Goal: Information Seeking & Learning: Learn about a topic

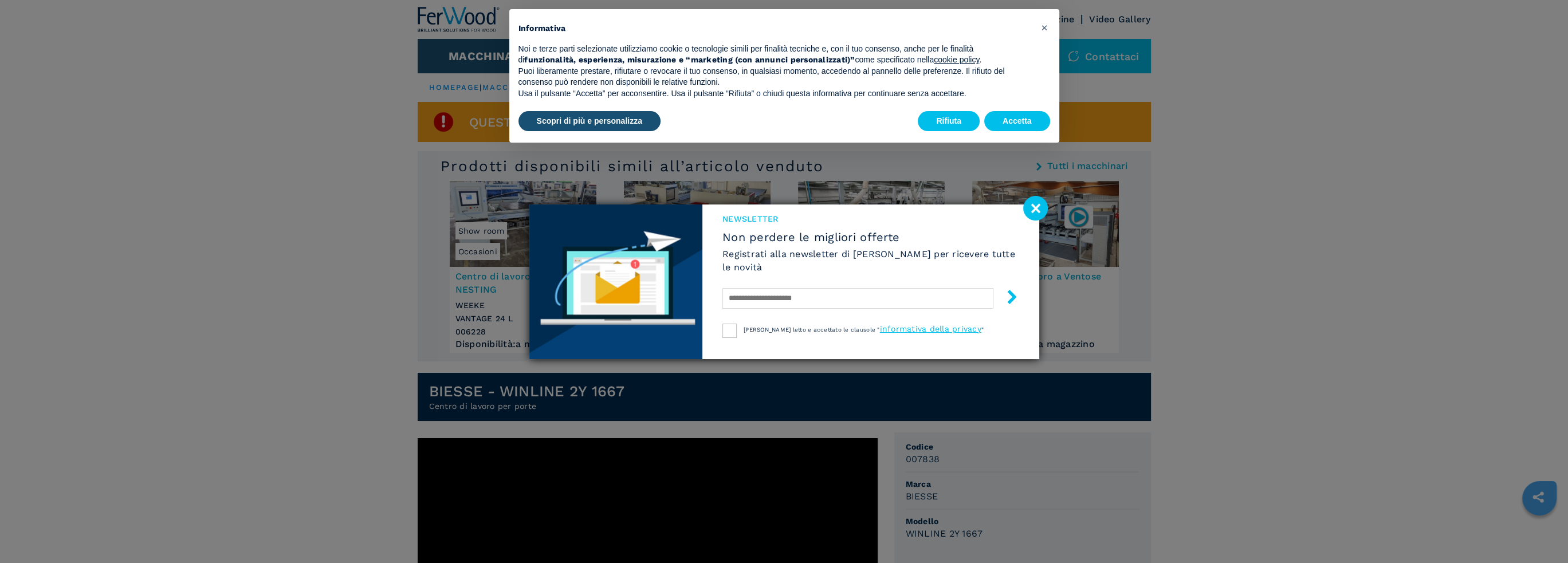
click at [1038, 211] on image at bounding box center [1035, 209] width 24 height 24
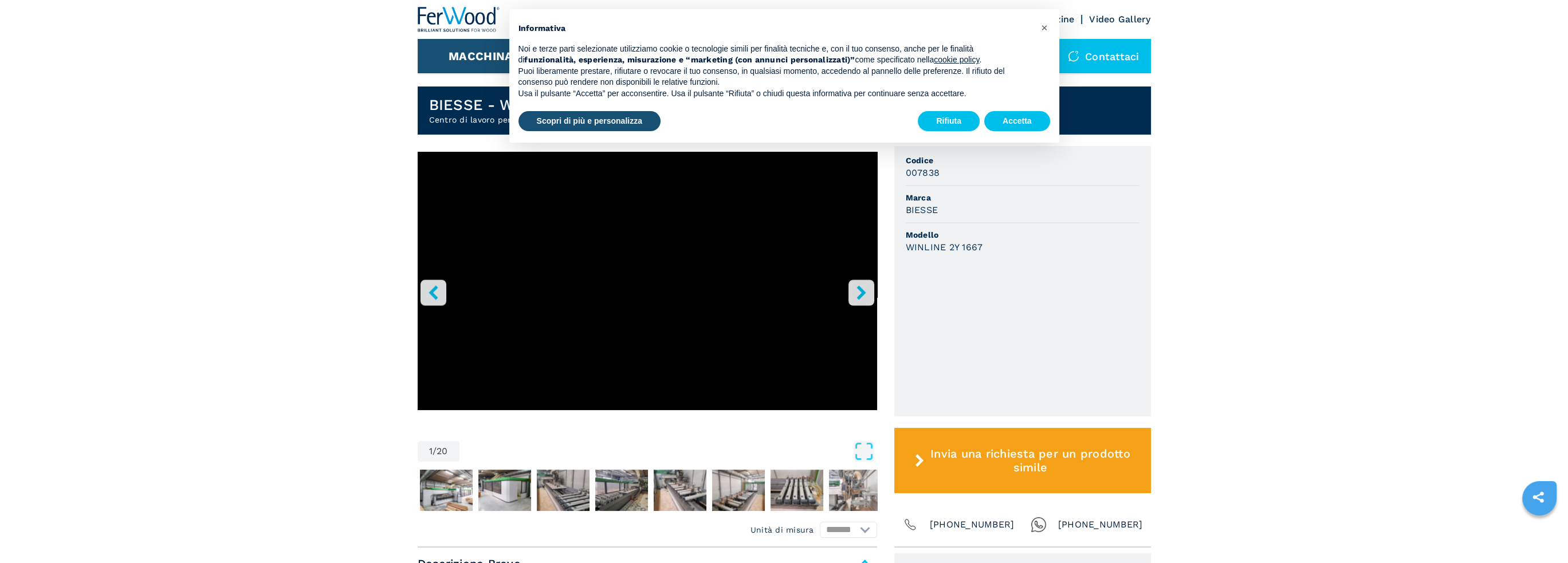
scroll to position [344, 0]
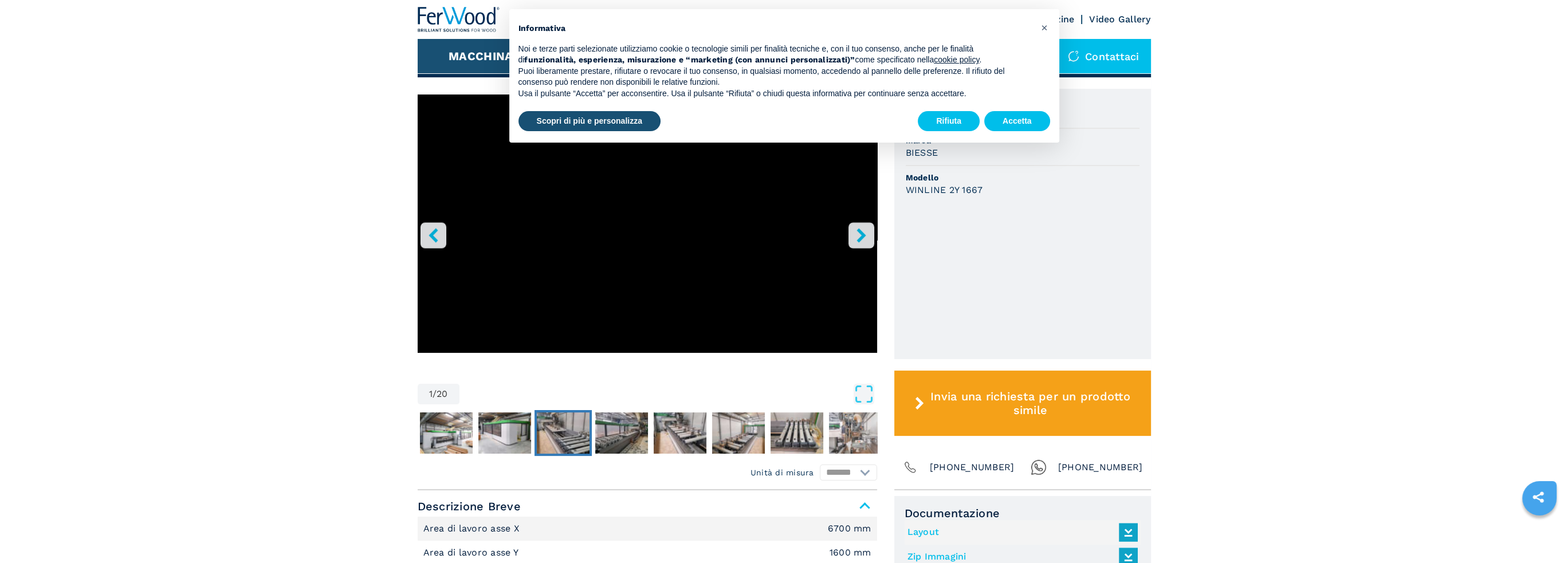
click at [567, 435] on img "Go to Slide 4" at bounding box center [563, 433] width 53 height 41
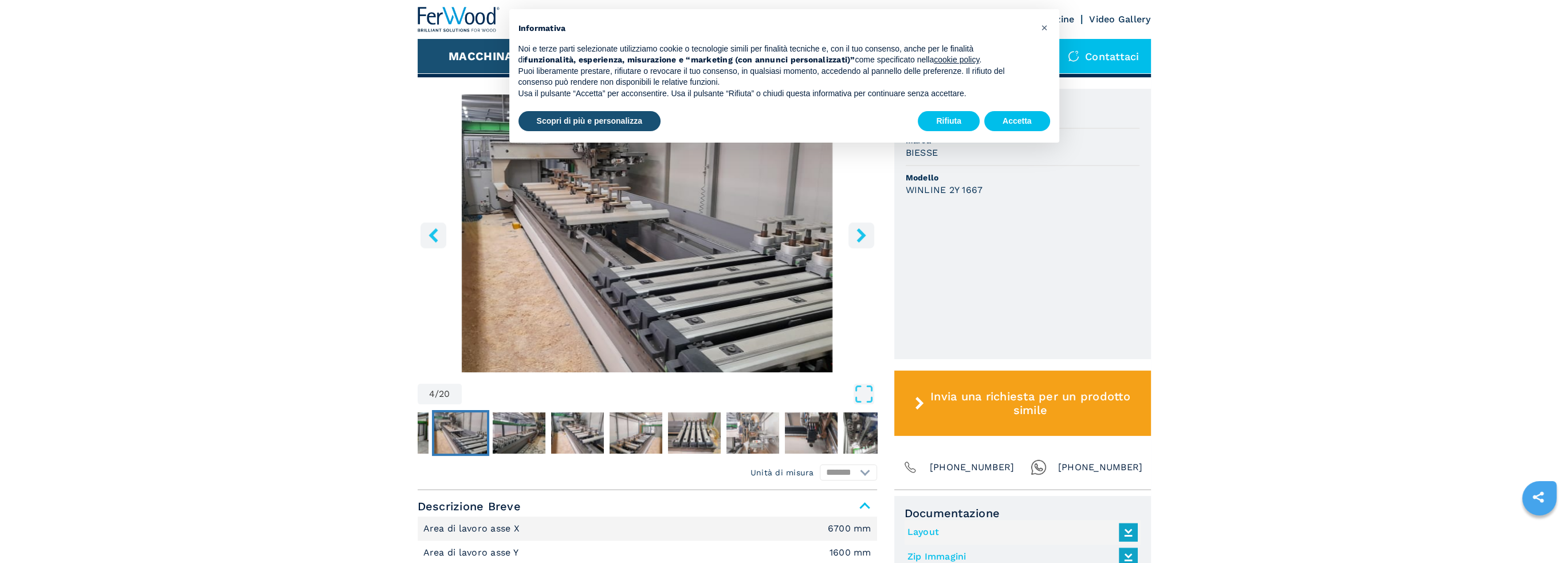
click at [852, 234] on button "right-button" at bounding box center [861, 235] width 25 height 25
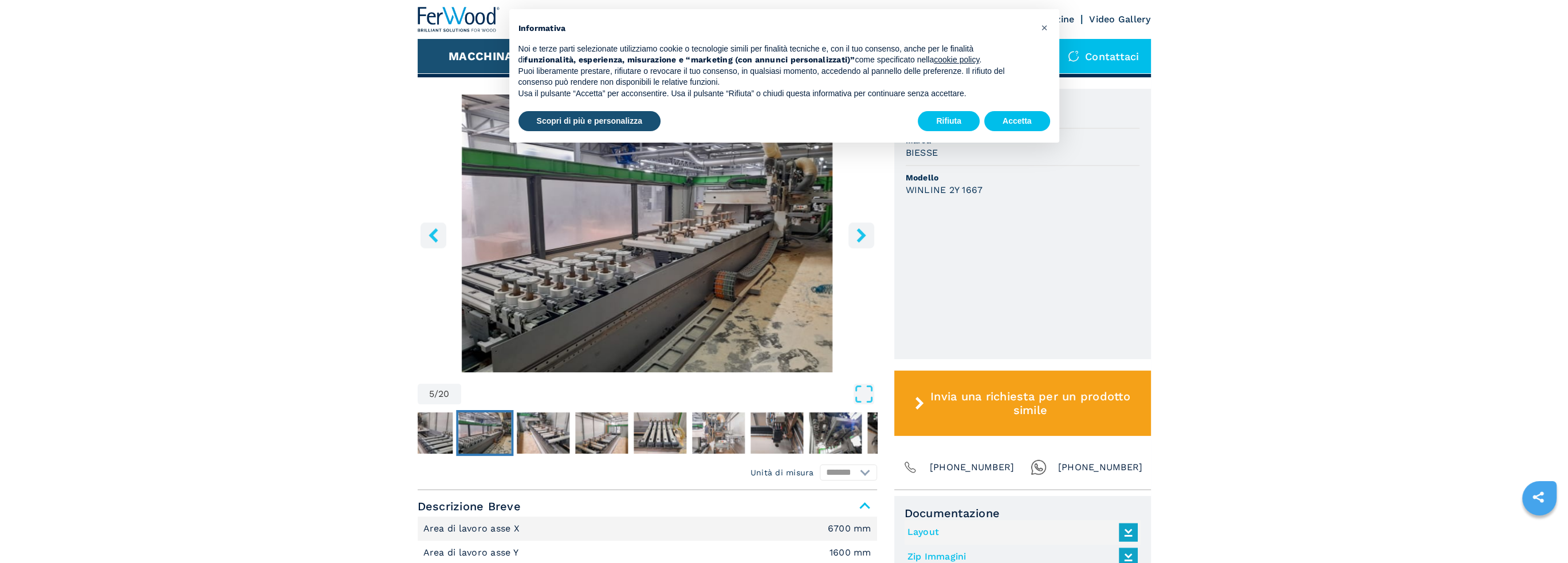
click at [852, 234] on button "right-button" at bounding box center [861, 235] width 25 height 25
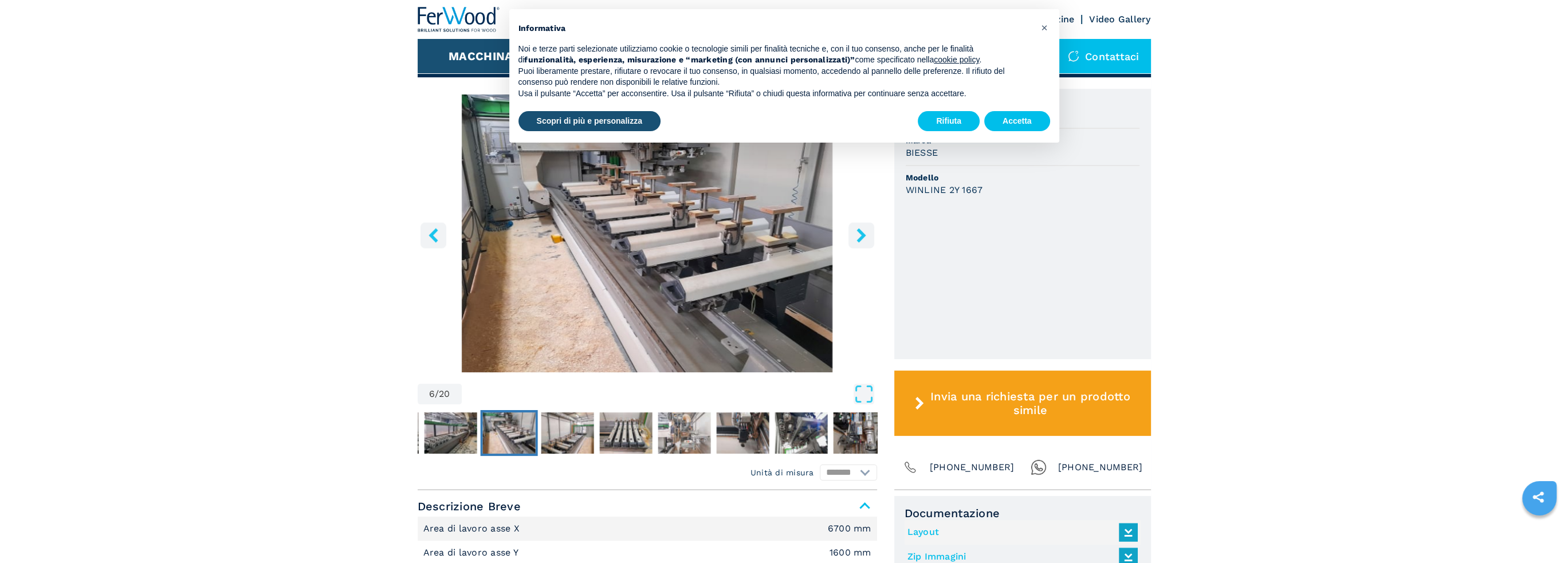
click at [852, 234] on button "right-button" at bounding box center [861, 235] width 25 height 25
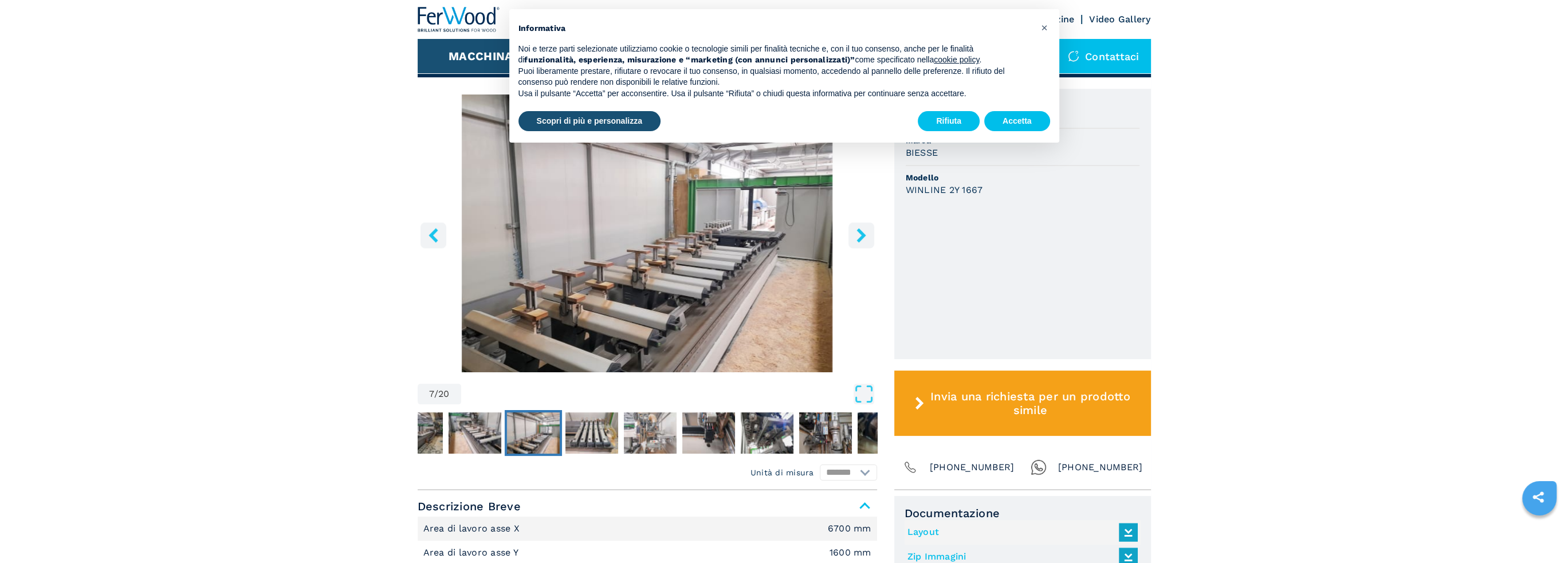
click at [852, 234] on button "right-button" at bounding box center [861, 235] width 25 height 25
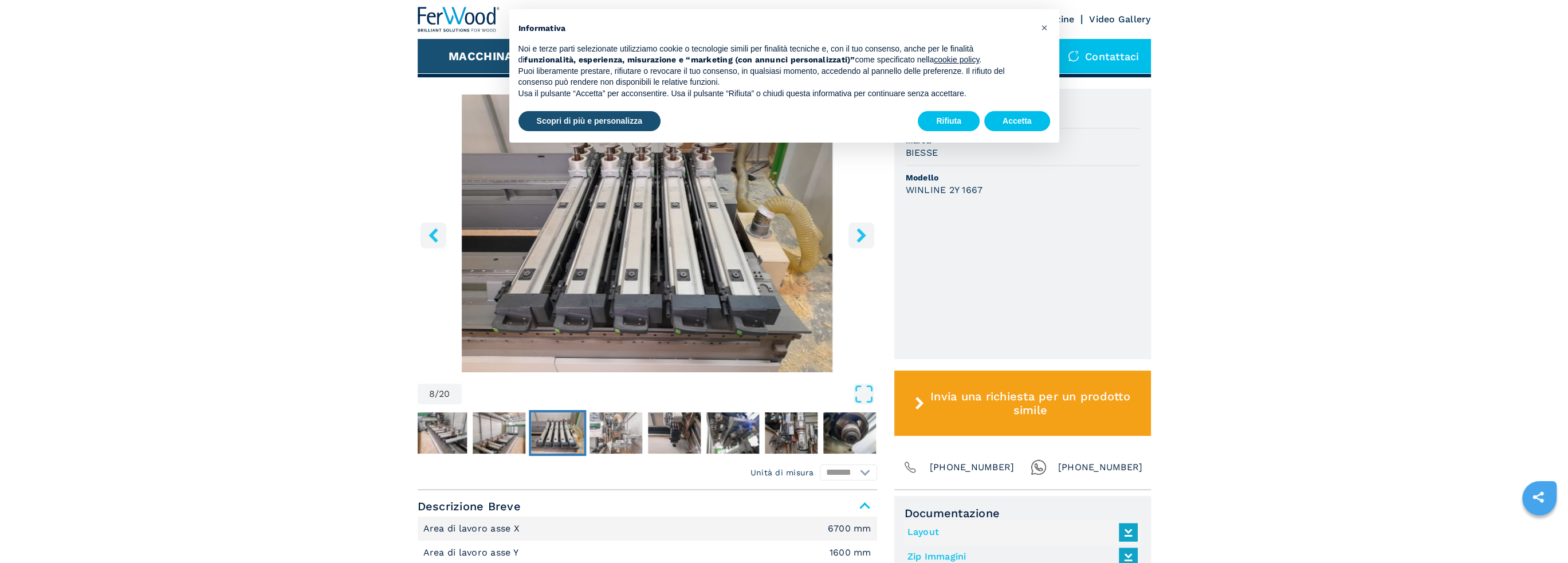
click at [852, 234] on button "right-button" at bounding box center [861, 235] width 25 height 25
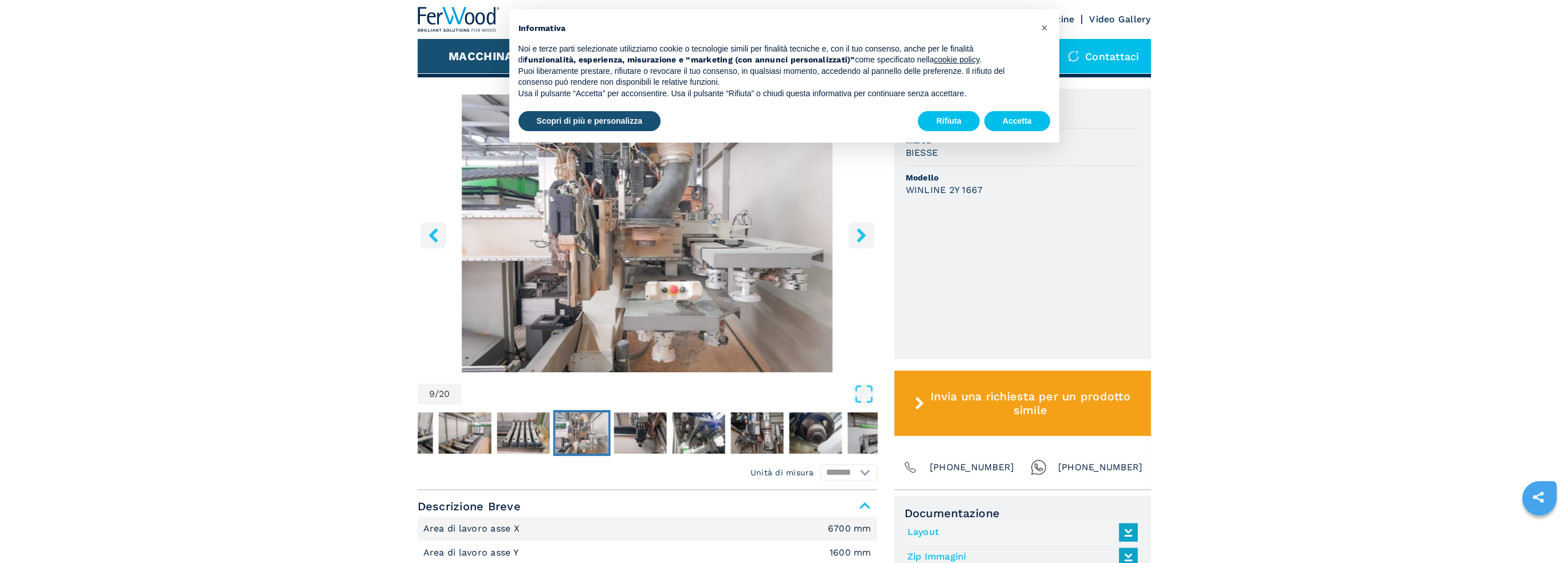
click at [431, 238] on icon "left-button" at bounding box center [433, 235] width 9 height 14
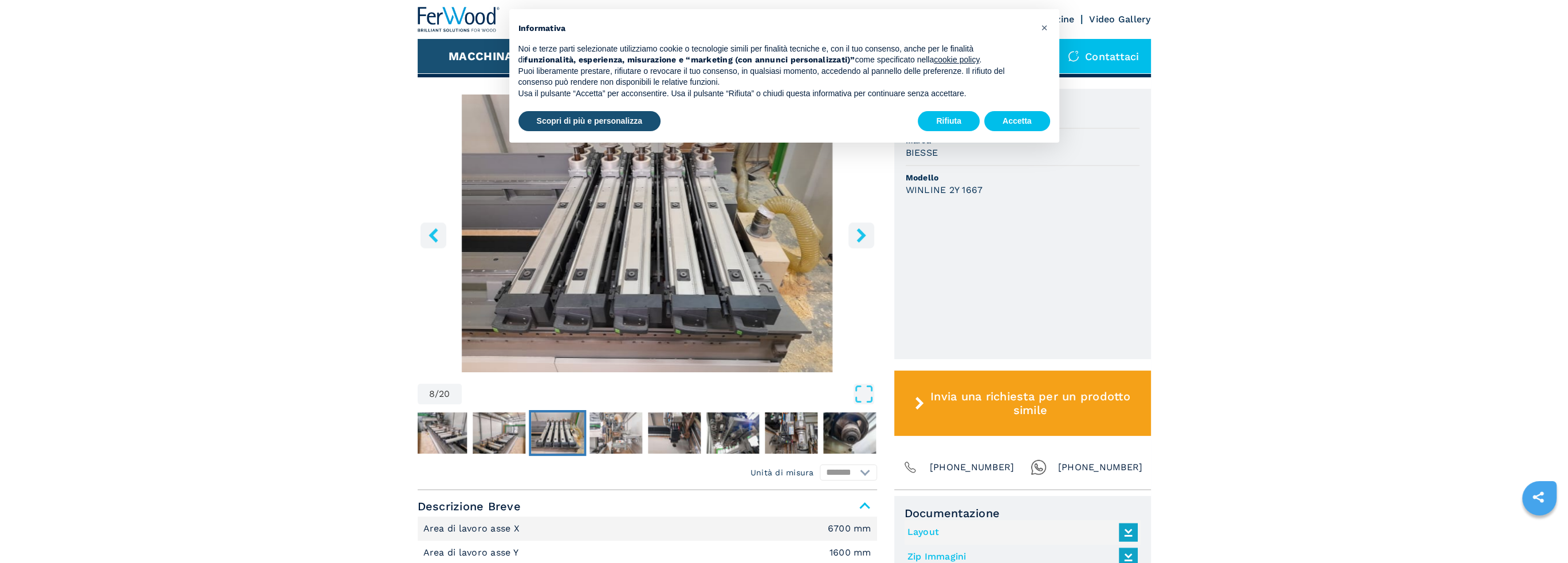
click at [860, 242] on icon "right-button" at bounding box center [861, 235] width 14 height 14
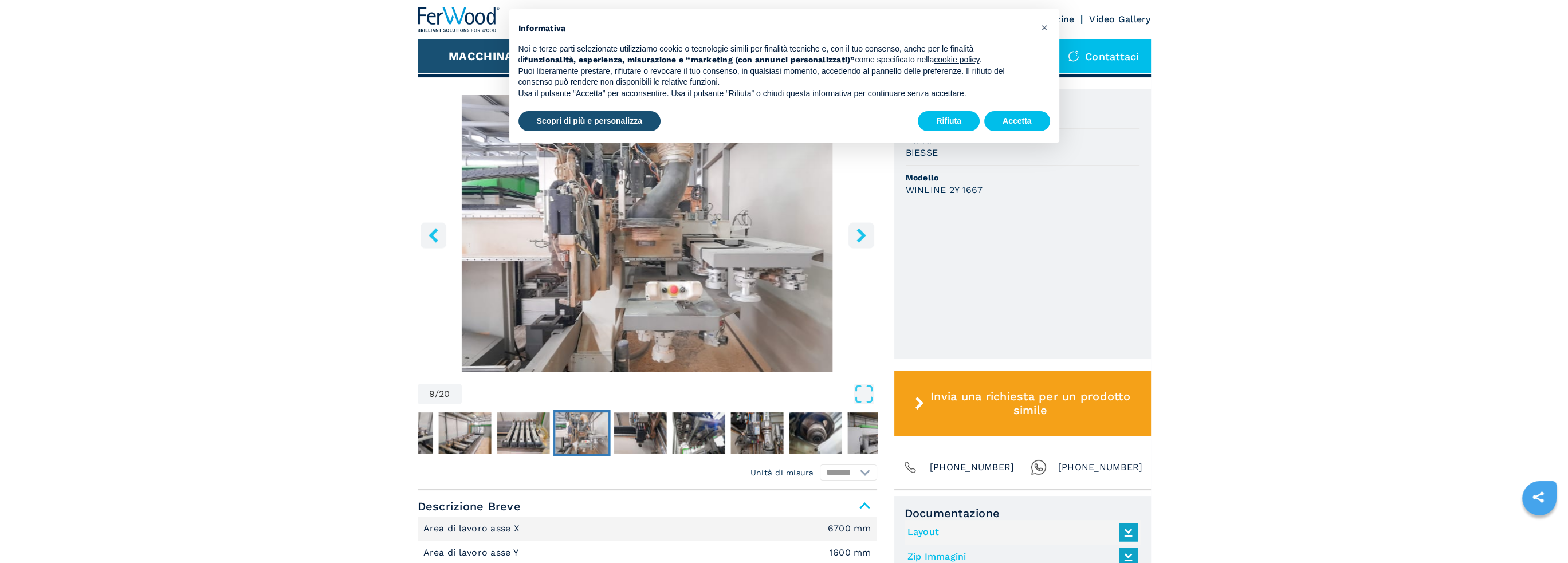
click at [860, 242] on icon "right-button" at bounding box center [861, 235] width 14 height 14
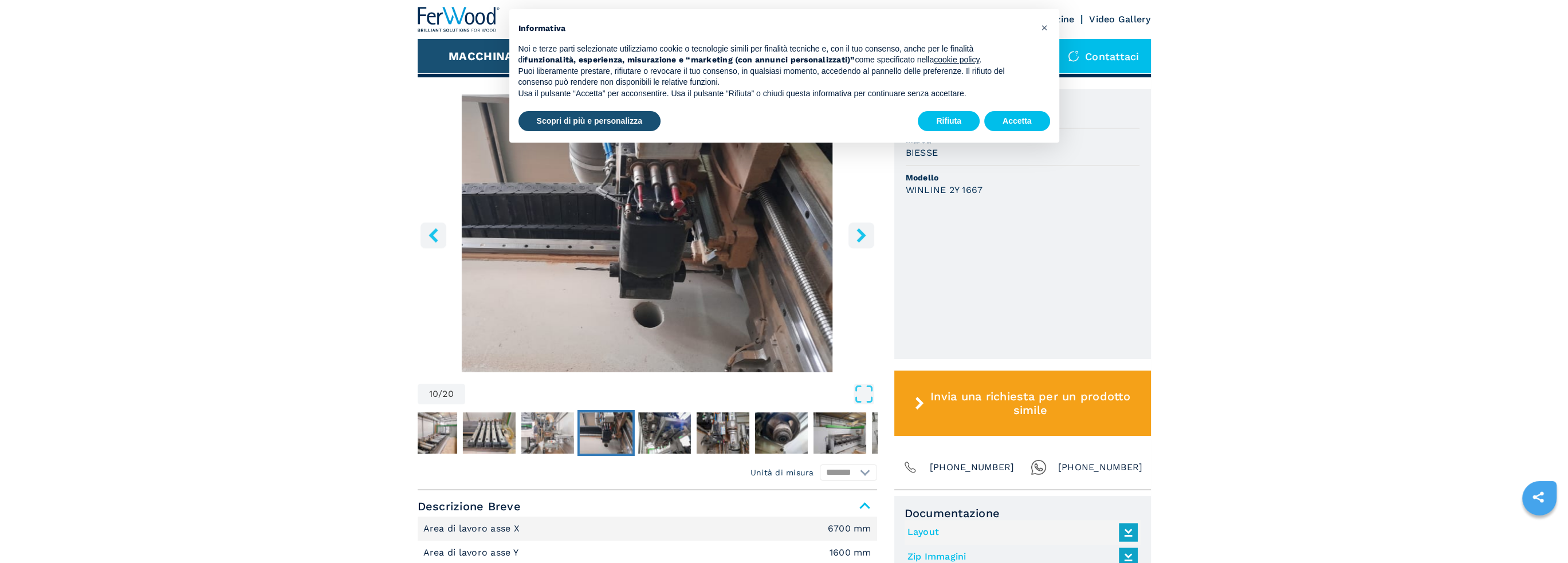
click at [860, 242] on icon "right-button" at bounding box center [861, 235] width 14 height 14
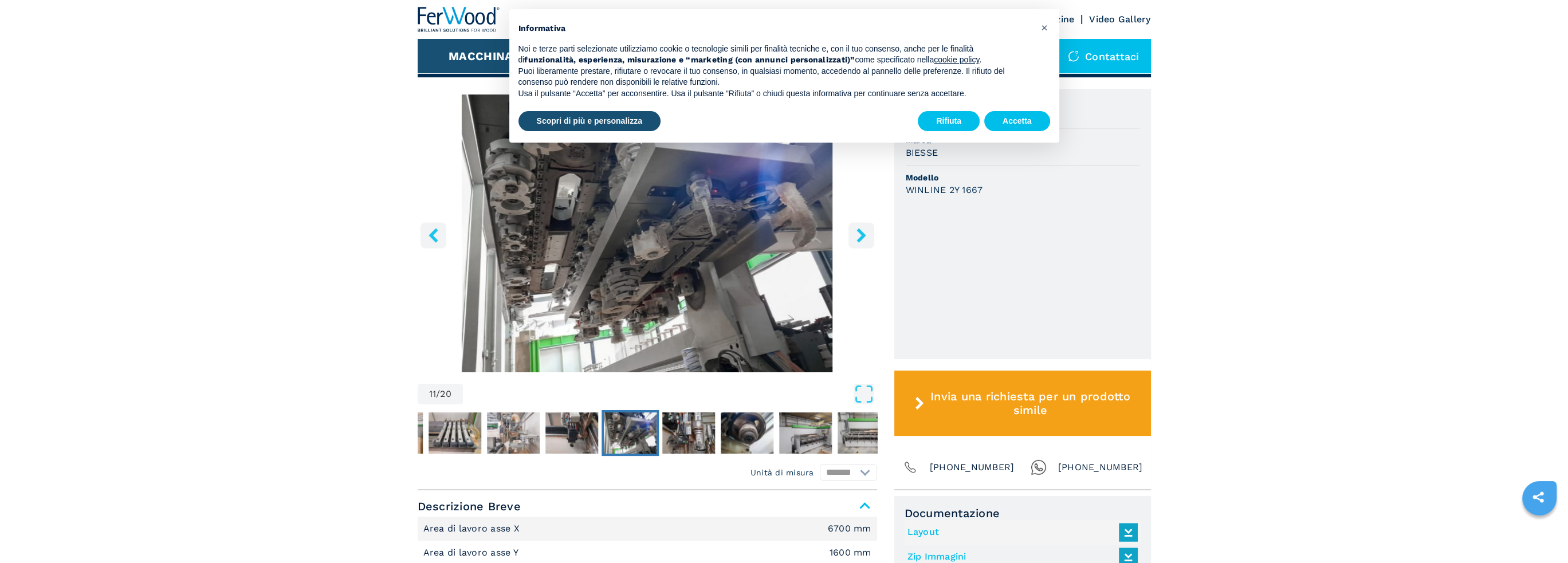
click at [860, 242] on icon "right-button" at bounding box center [861, 235] width 14 height 14
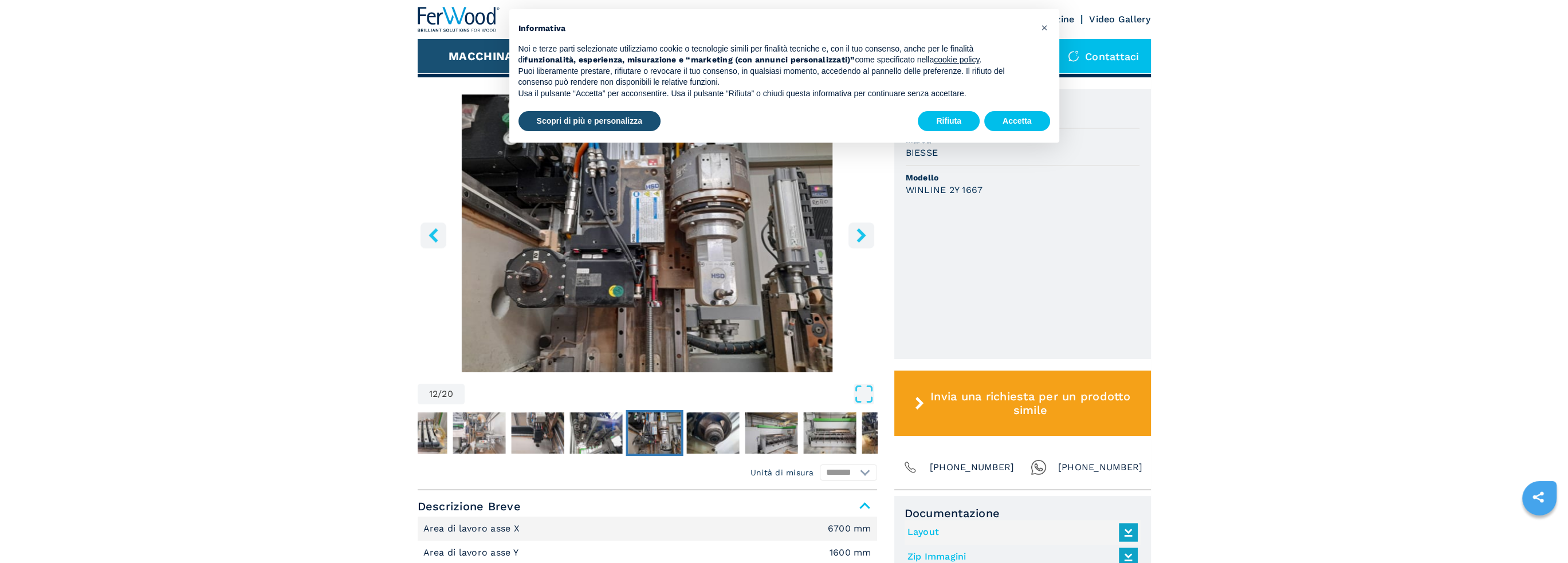
click at [860, 242] on icon "right-button" at bounding box center [861, 235] width 14 height 14
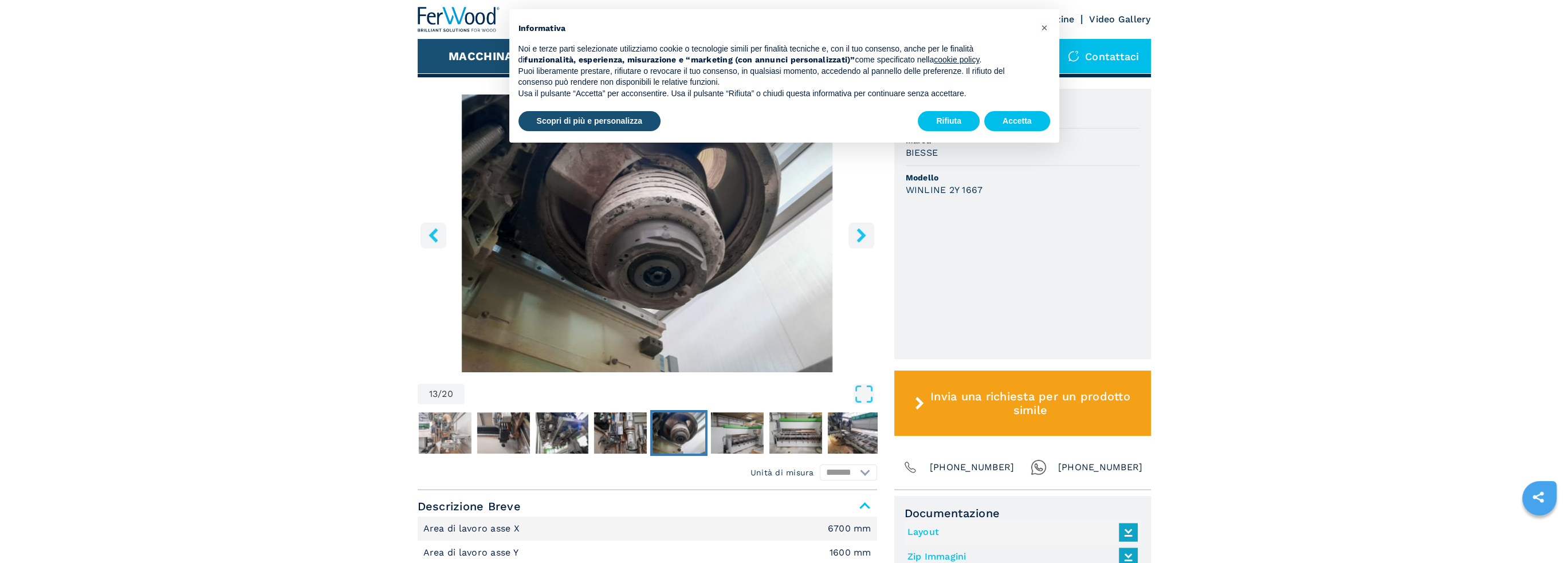
click at [860, 242] on icon "right-button" at bounding box center [861, 235] width 14 height 14
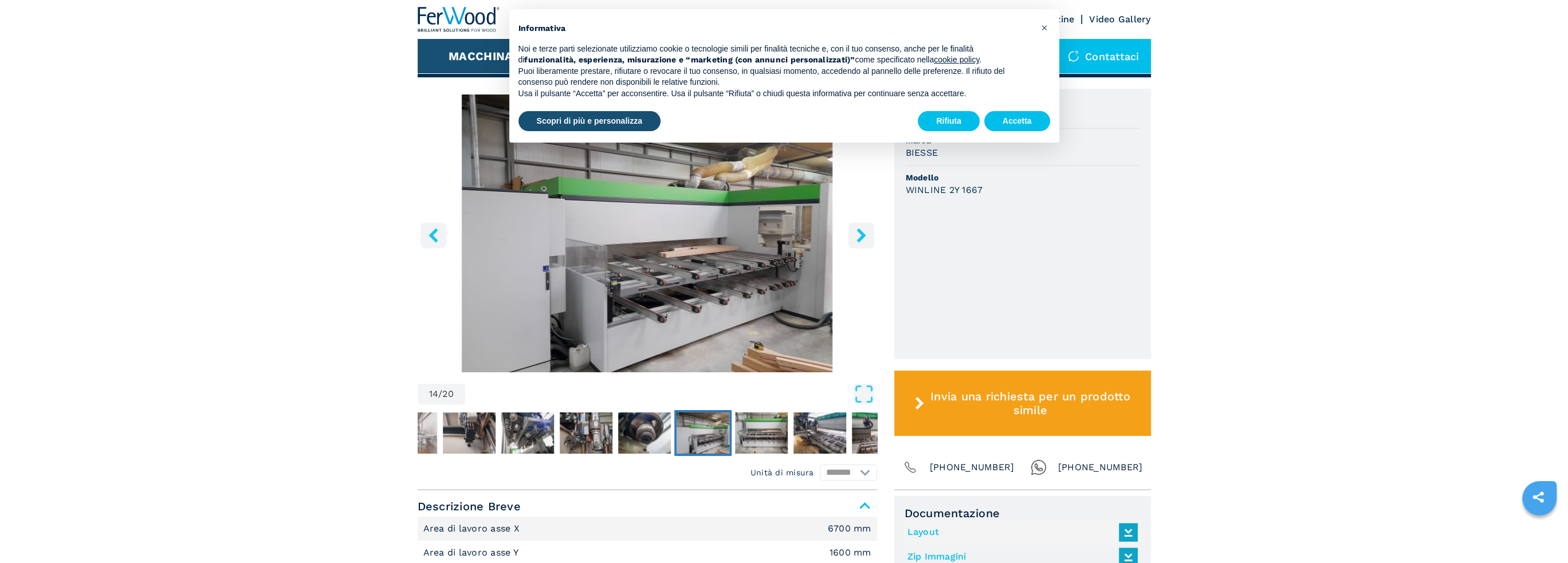
click at [860, 242] on icon "right-button" at bounding box center [861, 235] width 14 height 14
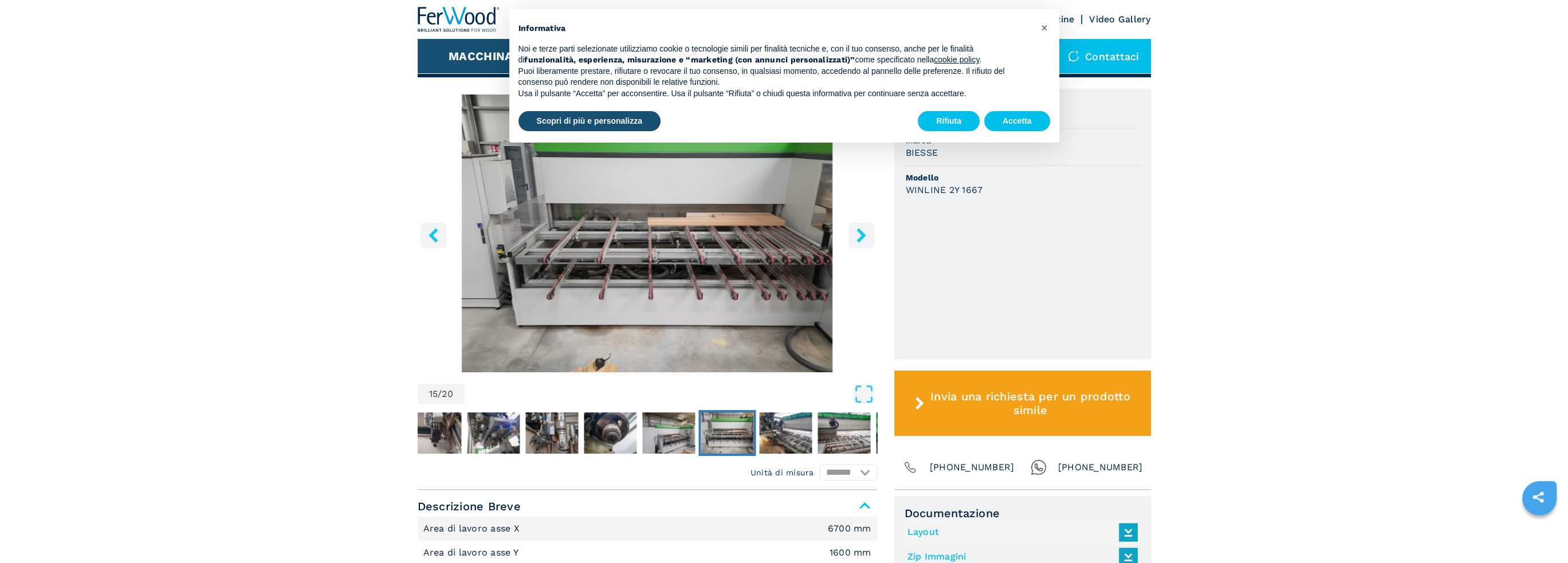
click at [860, 242] on icon "right-button" at bounding box center [861, 235] width 14 height 14
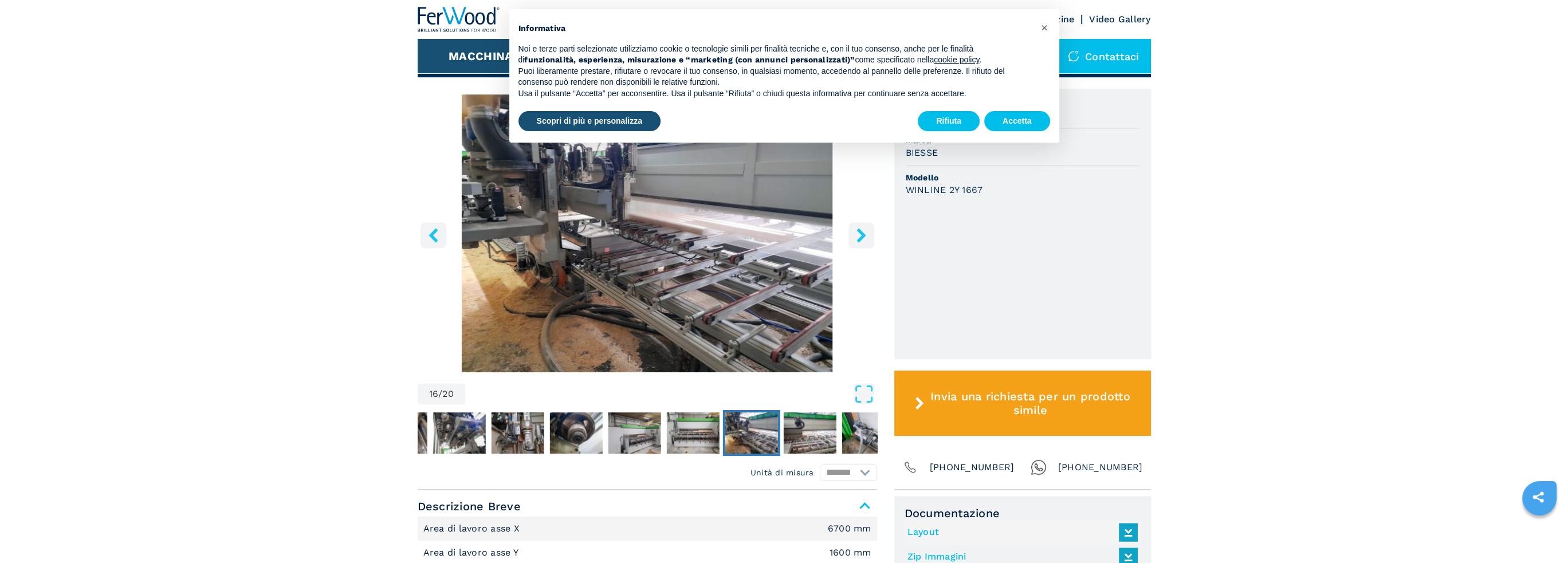
click at [860, 242] on icon "right-button" at bounding box center [861, 235] width 14 height 14
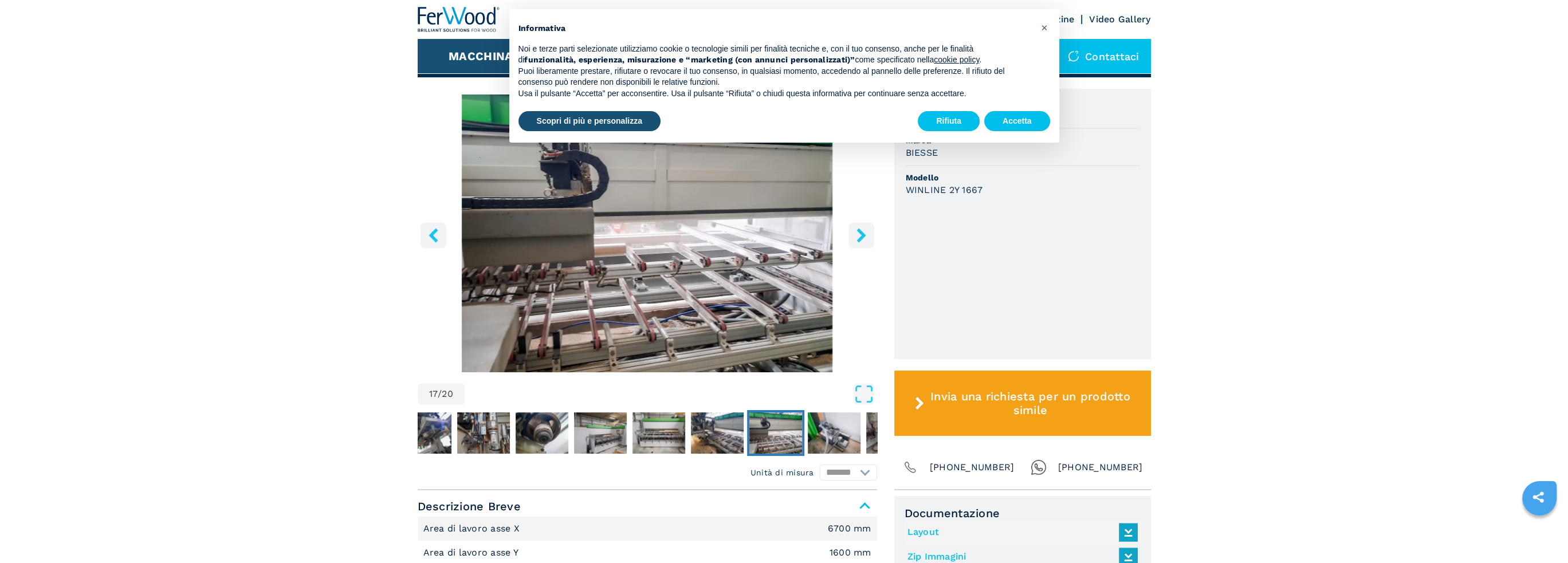
click at [860, 242] on icon "right-button" at bounding box center [861, 235] width 14 height 14
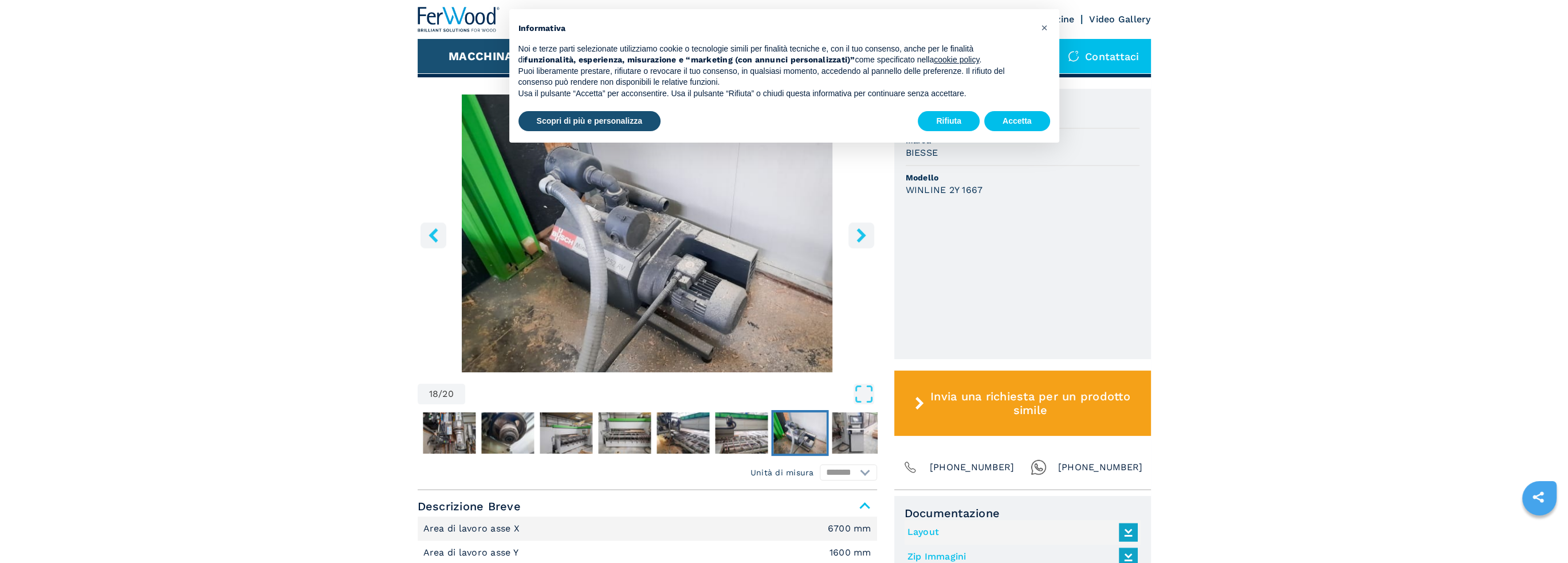
click at [860, 242] on icon "right-button" at bounding box center [861, 235] width 14 height 14
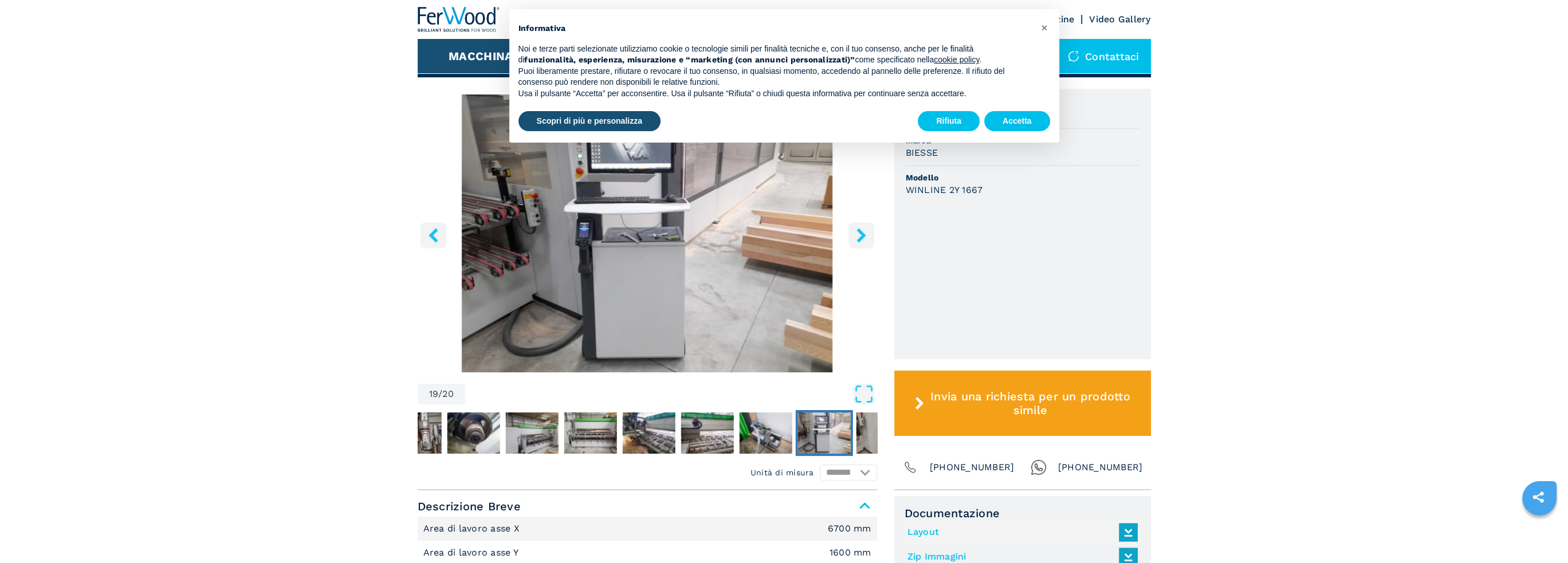
scroll to position [287, 0]
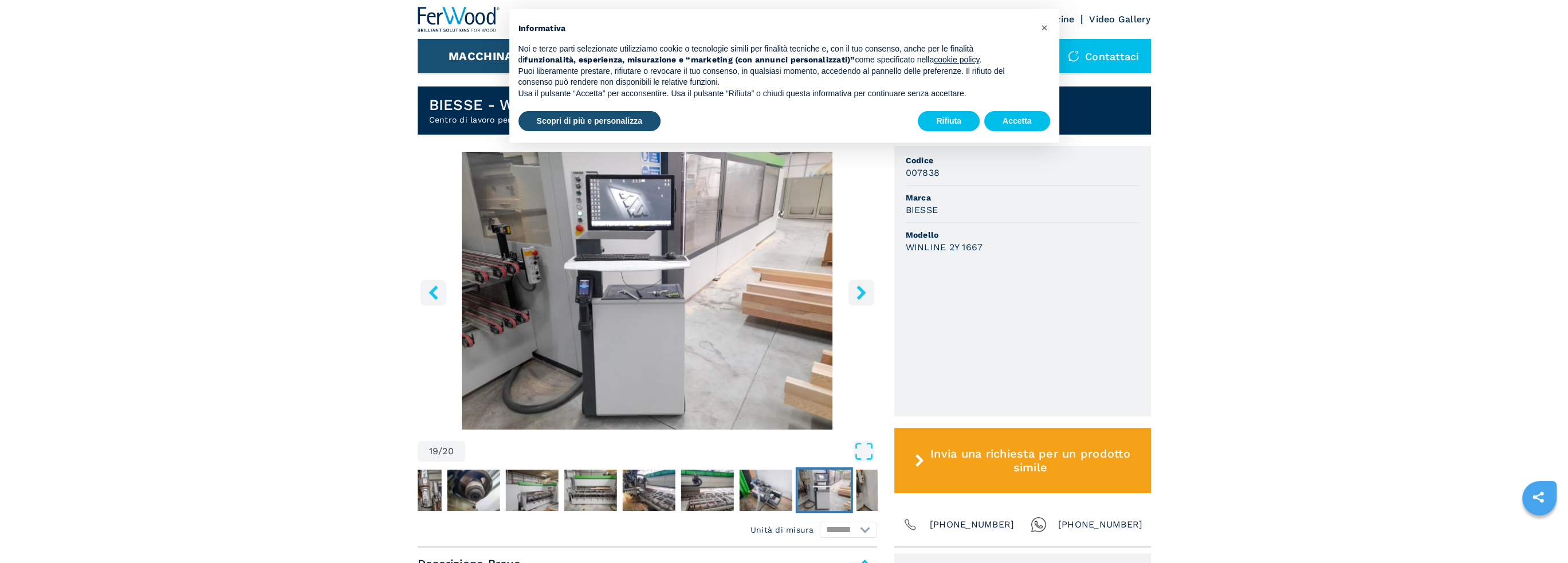
click at [857, 290] on icon "right-button" at bounding box center [861, 292] width 14 height 14
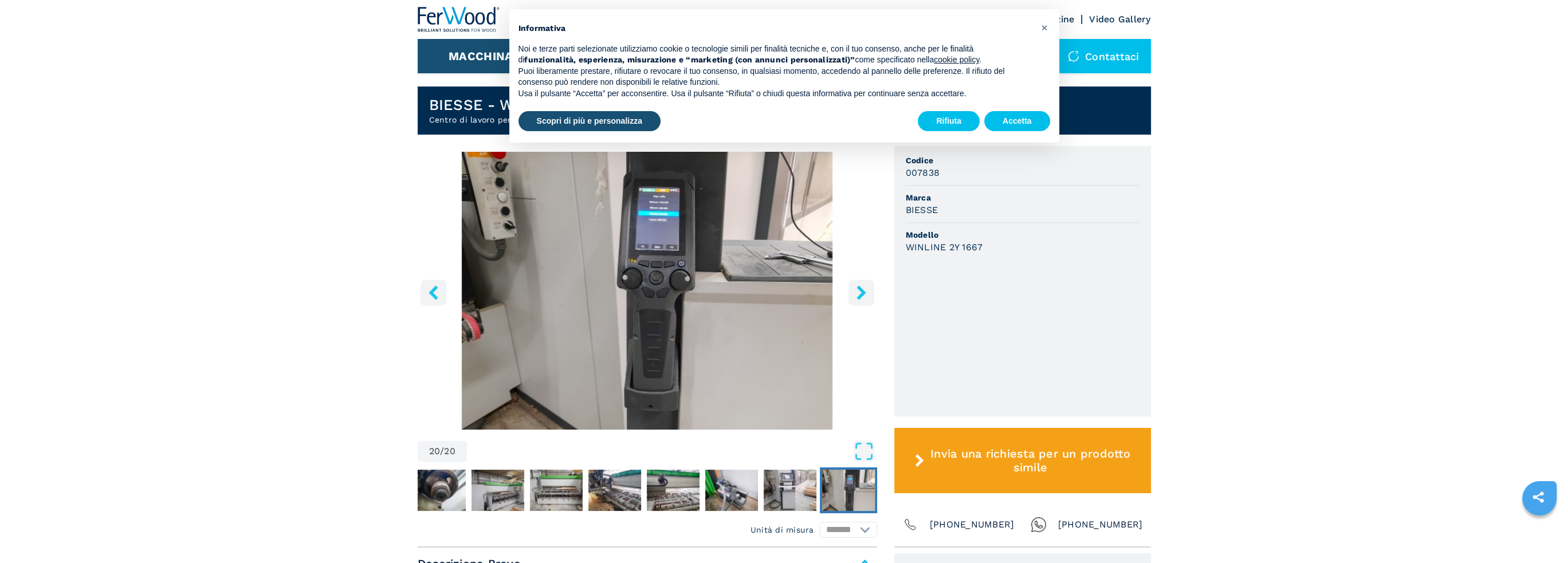
click at [857, 290] on icon "right-button" at bounding box center [861, 292] width 14 height 14
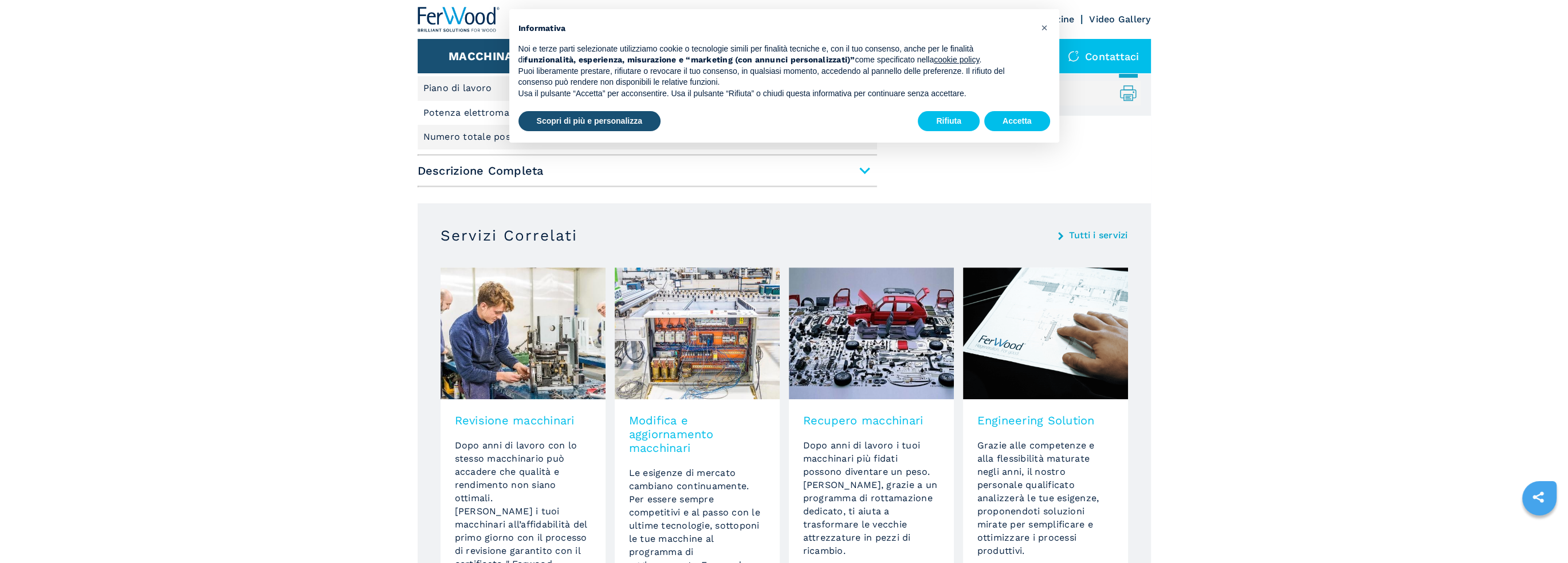
scroll to position [890, 0]
